Goal: Task Accomplishment & Management: Manage account settings

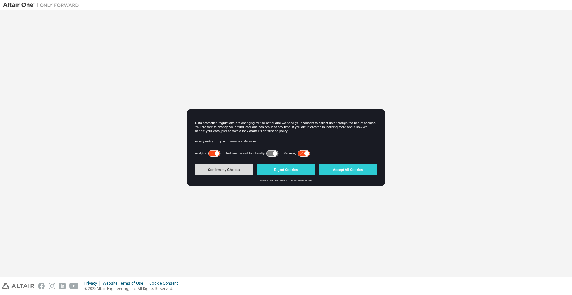
click at [230, 170] on button "Confirm my Choices" at bounding box center [224, 169] width 58 height 11
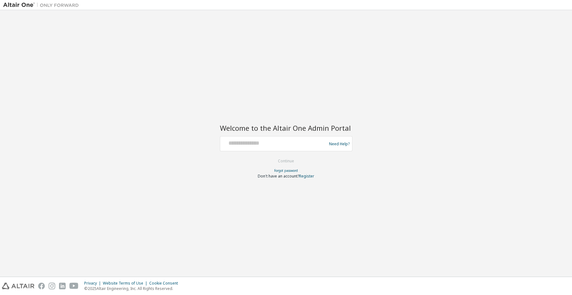
drag, startPoint x: 243, startPoint y: 137, endPoint x: 240, endPoint y: 139, distance: 3.4
click at [240, 139] on div "Need Help?" at bounding box center [286, 143] width 133 height 15
click at [238, 146] on input "text" at bounding box center [274, 142] width 103 height 9
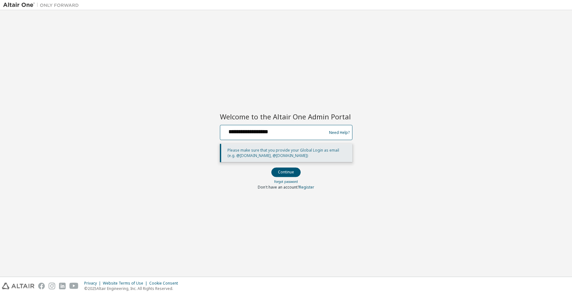
type input "**********"
click at [271, 168] on button "Continue" at bounding box center [285, 172] width 29 height 9
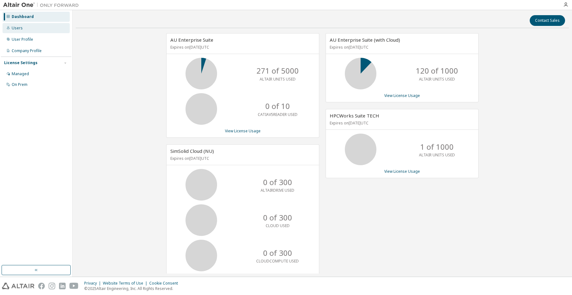
click at [26, 30] on div "Users" at bounding box center [36, 28] width 67 height 10
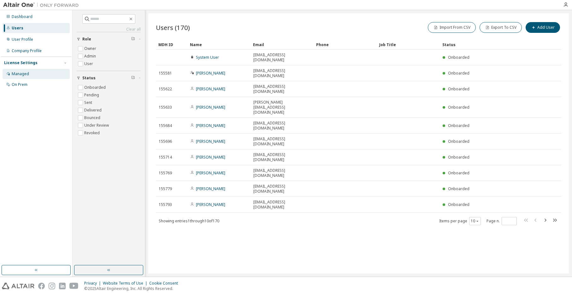
click at [23, 73] on div "Managed" at bounding box center [20, 73] width 17 height 5
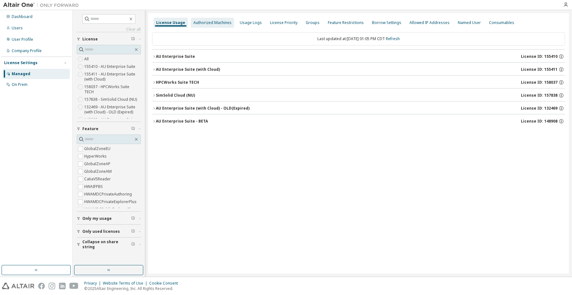
click at [207, 23] on div "Authorized Machines" at bounding box center [212, 22] width 38 height 5
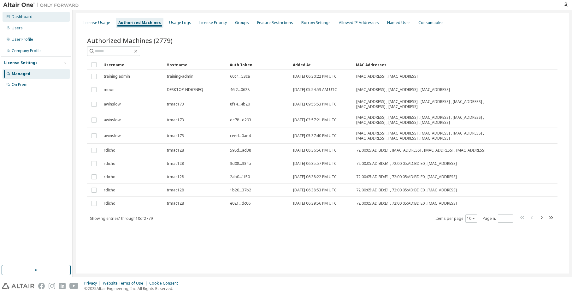
click at [21, 18] on div "Dashboard" at bounding box center [22, 16] width 21 height 5
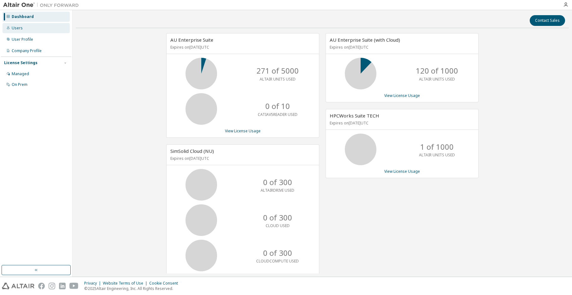
click at [15, 32] on div "Users" at bounding box center [36, 28] width 67 height 10
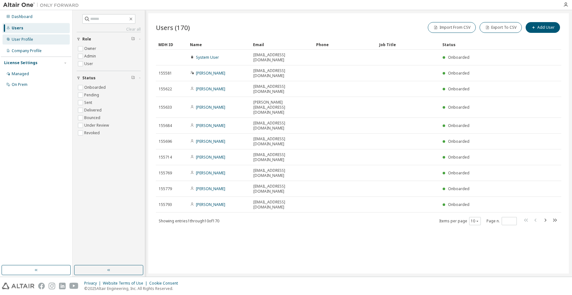
click at [20, 41] on div "User Profile" at bounding box center [22, 39] width 21 height 5
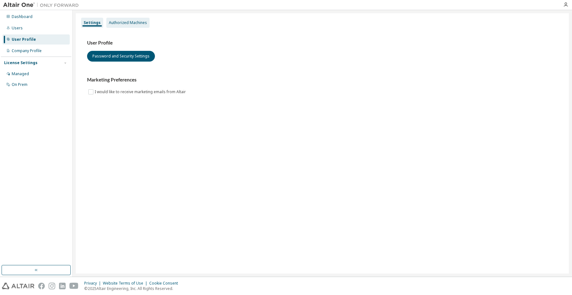
click at [133, 23] on div "Authorized Machines" at bounding box center [128, 22] width 38 height 5
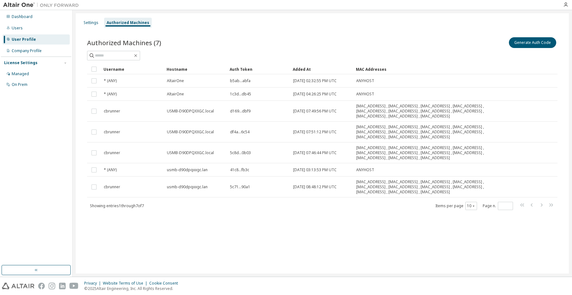
click at [458, 44] on div "Generate Auth Code" at bounding box center [439, 42] width 235 height 13
click at [536, 44] on button "Generate Auth Code" at bounding box center [532, 42] width 47 height 11
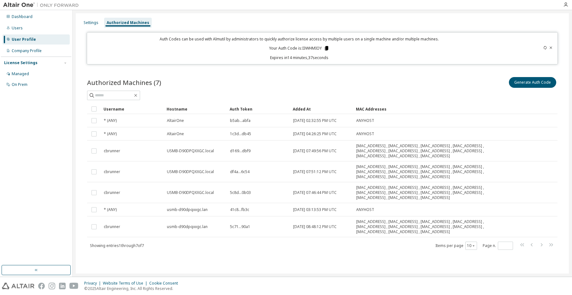
click at [327, 47] on icon at bounding box center [326, 48] width 3 height 4
